Goal: Task Accomplishment & Management: Manage account settings

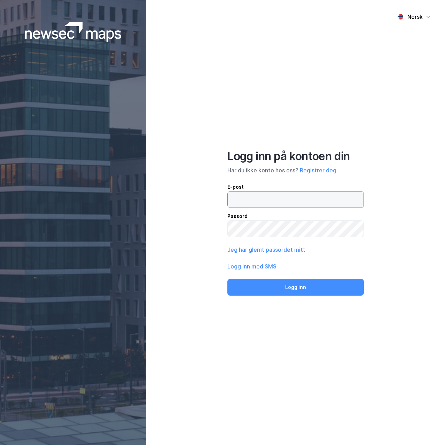
click at [270, 204] on input "email" at bounding box center [296, 200] width 136 height 16
click at [250, 205] on input "email" at bounding box center [296, 200] width 136 height 16
click at [261, 205] on input "email" at bounding box center [296, 200] width 136 height 16
type input "2"
type input "[EMAIL_ADDRESS][DOMAIN_NAME]"
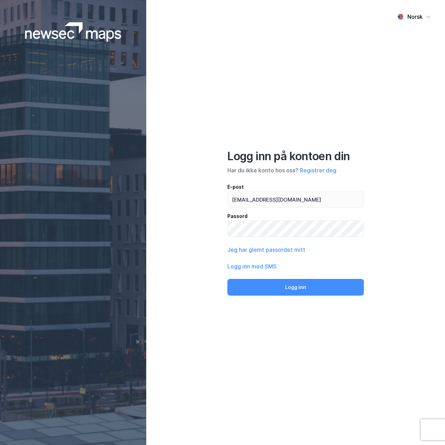
click at [261, 219] on div "Passord" at bounding box center [296, 216] width 137 height 8
click at [228, 279] on button "Logg inn" at bounding box center [296, 287] width 137 height 17
